Goal: Task Accomplishment & Management: Complete application form

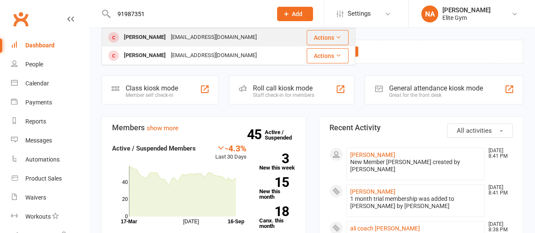
type input "91987351"
click at [168, 37] on div "[EMAIL_ADDRESS][DOMAIN_NAME]" at bounding box center [213, 37] width 91 height 12
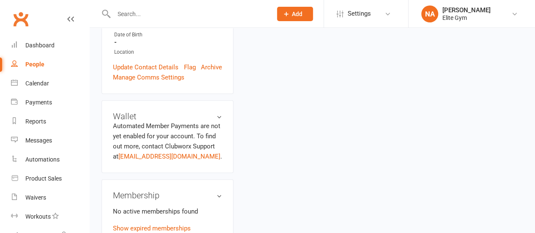
scroll to position [296, 0]
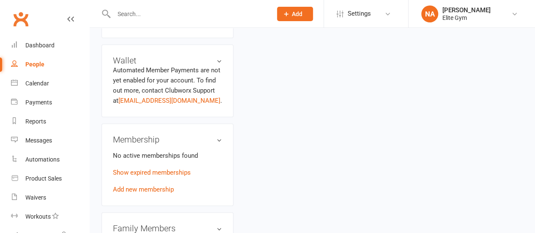
click at [146, 186] on link "Add new membership" at bounding box center [143, 190] width 61 height 8
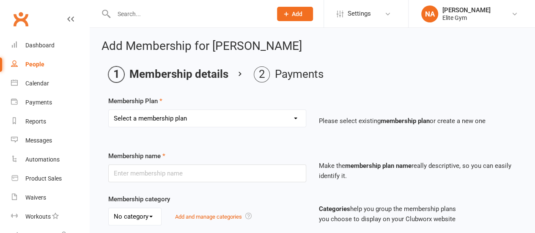
click at [186, 118] on select "Select a membership plan Create new Membership Plan 1 year Elite Membership 6 m…" at bounding box center [207, 118] width 197 height 17
select select "6"
click at [109, 110] on select "Select a membership plan Create new Membership Plan 1 year Elite Membership 6 m…" at bounding box center [207, 118] width 197 height 17
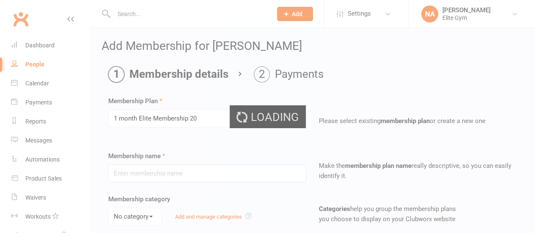
type input "1 month Elite Membership 20"
select select "0"
type input "1"
select select "2"
type input "0"
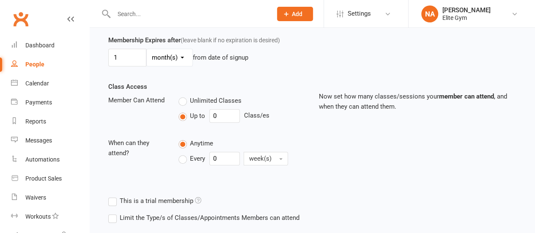
scroll to position [292, 0]
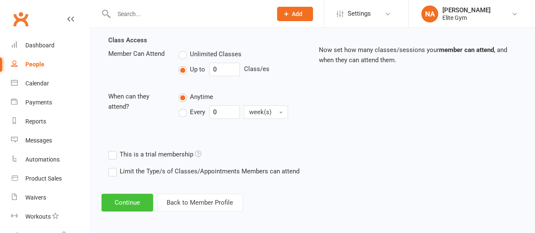
click at [135, 200] on button "Continue" at bounding box center [128, 203] width 52 height 18
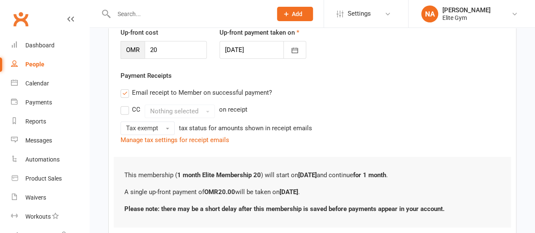
scroll to position [169, 0]
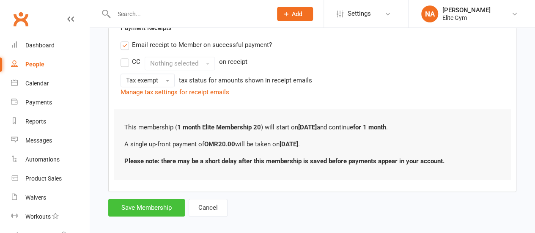
click at [152, 206] on button "Save Membership" at bounding box center [146, 208] width 77 height 18
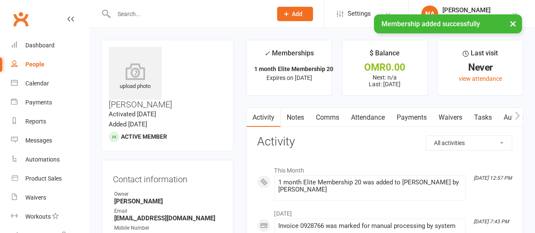
click at [515, 24] on button "×" at bounding box center [512, 23] width 15 height 18
